Goal: Transaction & Acquisition: Subscribe to service/newsletter

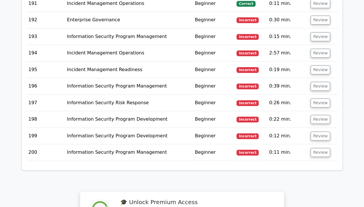
scroll to position [4226, 0]
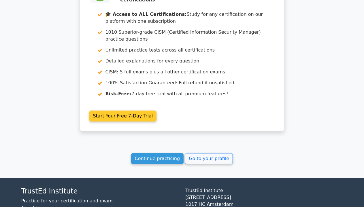
click at [133, 111] on link "Start Your Free 7-Day Trial" at bounding box center [122, 116] width 67 height 11
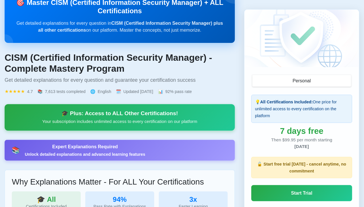
scroll to position [58, 0]
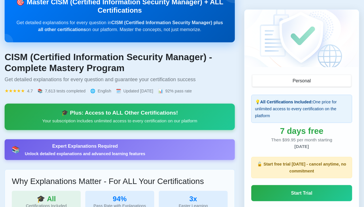
drag, startPoint x: 273, startPoint y: 117, endPoint x: 255, endPoint y: 101, distance: 23.7
click at [255, 101] on div "💡 All Certifications Included: One price for unlimited access to every certific…" at bounding box center [301, 109] width 101 height 28
click at [336, 133] on div "7 days free" at bounding box center [301, 131] width 101 height 7
drag, startPoint x: 270, startPoint y: 142, endPoint x: 342, endPoint y: 147, distance: 72.2
click at [342, 147] on div "Then $99.95 per month starting 14 October 2025" at bounding box center [301, 143] width 101 height 13
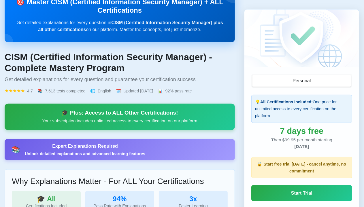
click at [342, 148] on div "Then $99.95 per month starting 14 October 2025" at bounding box center [301, 143] width 101 height 13
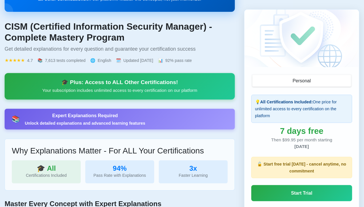
scroll to position [115, 0]
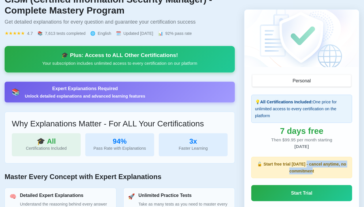
drag, startPoint x: 307, startPoint y: 163, endPoint x: 331, endPoint y: 175, distance: 26.4
click at [331, 175] on div "🔓 Start free trial today - cancel anytime, no commitment" at bounding box center [301, 167] width 101 height 21
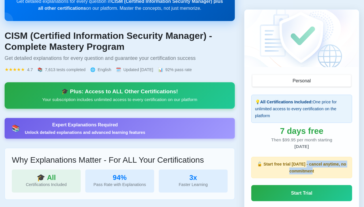
scroll to position [0, 0]
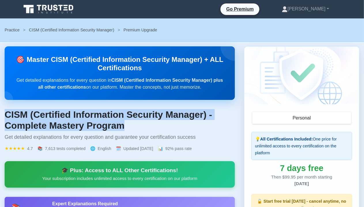
drag, startPoint x: 5, startPoint y: 113, endPoint x: 166, endPoint y: 126, distance: 161.5
click at [166, 126] on h1 "CISM (Certified Information Security Manager) - Complete Mastery Program" at bounding box center [120, 120] width 230 height 22
click at [135, 124] on h1 "CISM (Certified Information Security Manager) - Complete Mastery Program" at bounding box center [120, 120] width 230 height 22
